Goal: Navigation & Orientation: Find specific page/section

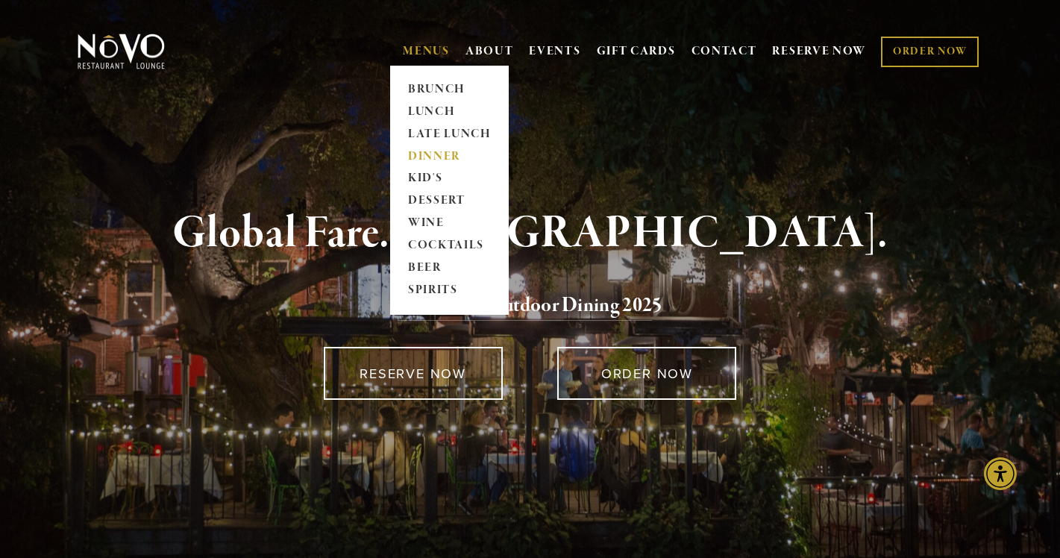
click at [432, 160] on link "DINNER" at bounding box center [449, 156] width 93 height 22
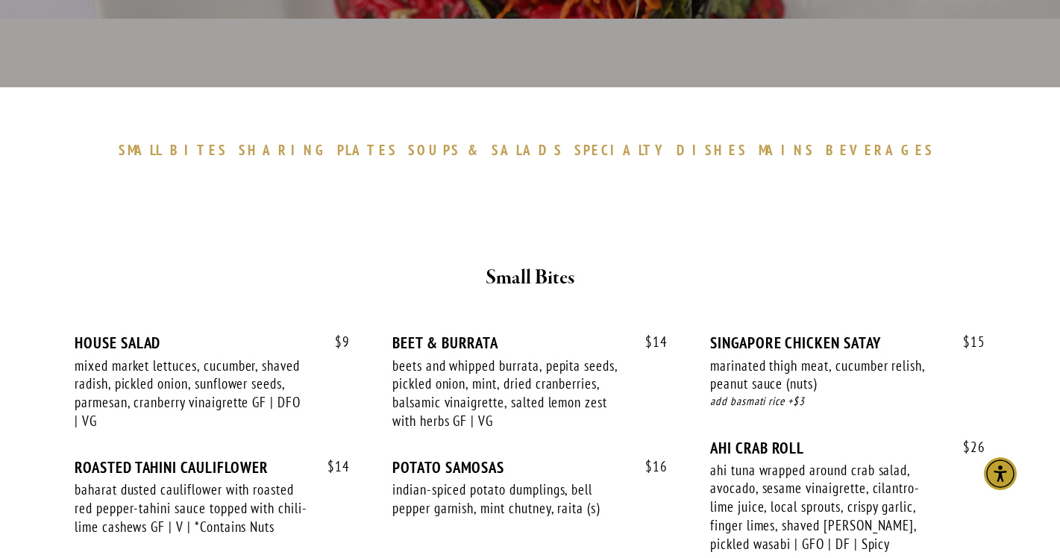
scroll to position [448, 0]
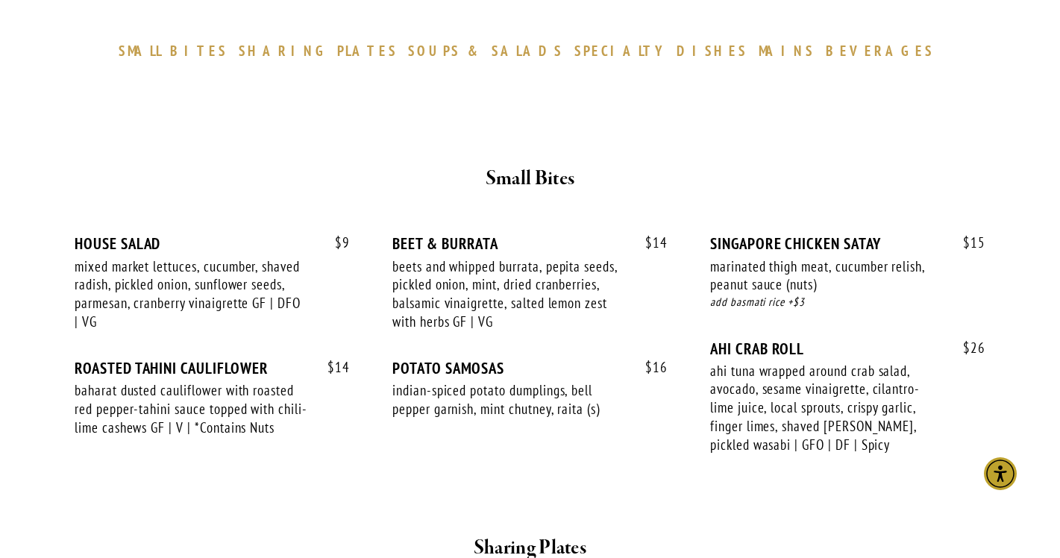
click at [759, 49] on span "MAINS" at bounding box center [787, 51] width 56 height 18
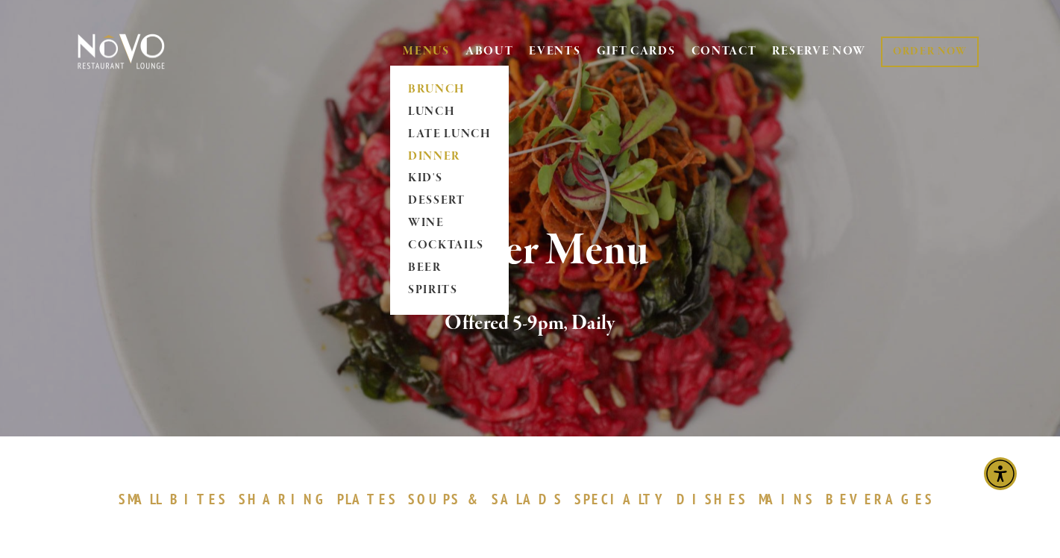
click at [428, 87] on link "BRUNCH" at bounding box center [449, 89] width 93 height 22
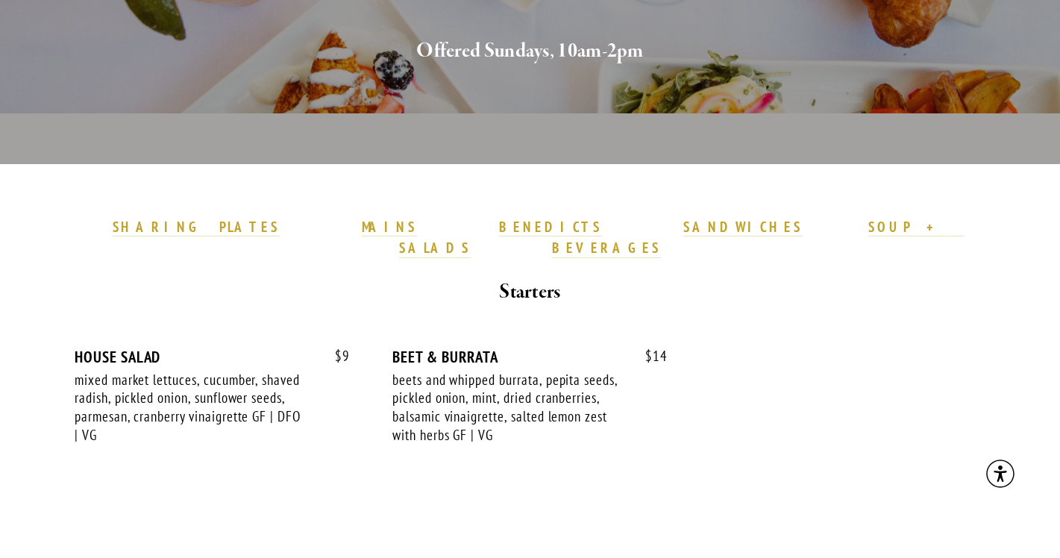
scroll to position [348, 0]
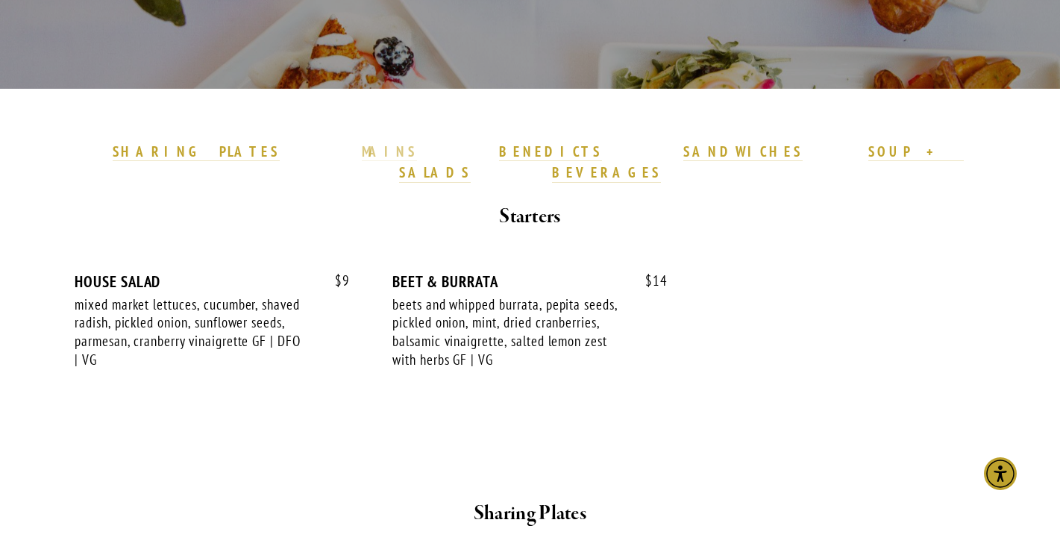
click at [396, 151] on strong "MAINS" at bounding box center [390, 151] width 56 height 18
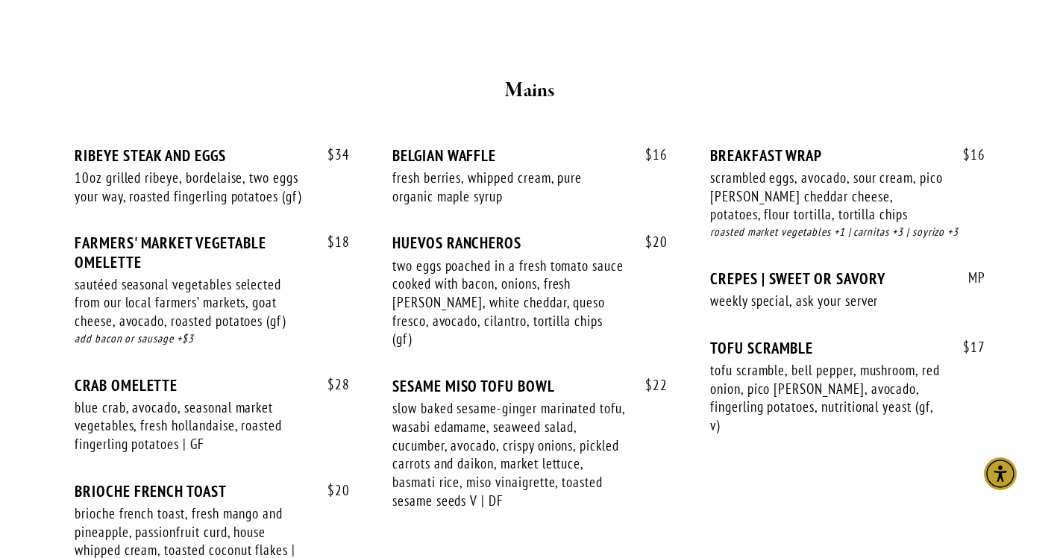
scroll to position [1218, 0]
